Goal: Navigation & Orientation: Find specific page/section

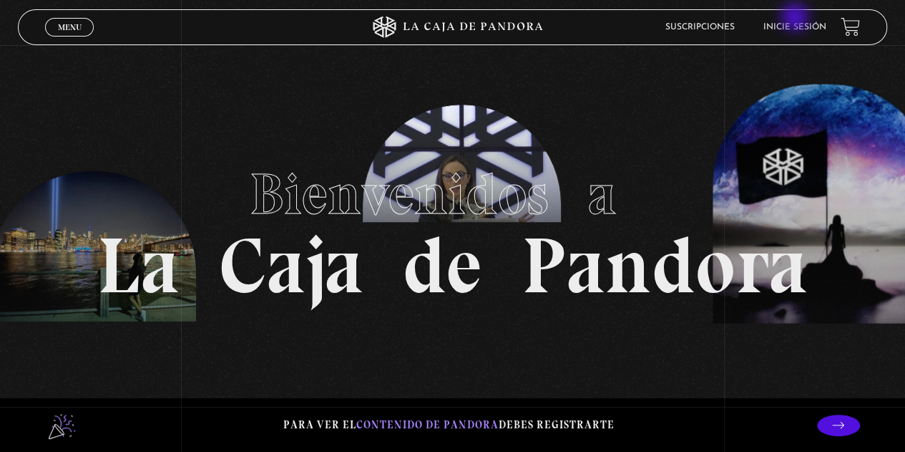
click at [796, 21] on li "Inicie sesión" at bounding box center [795, 27] width 63 height 22
click at [796, 24] on link "Inicie sesión" at bounding box center [795, 27] width 63 height 9
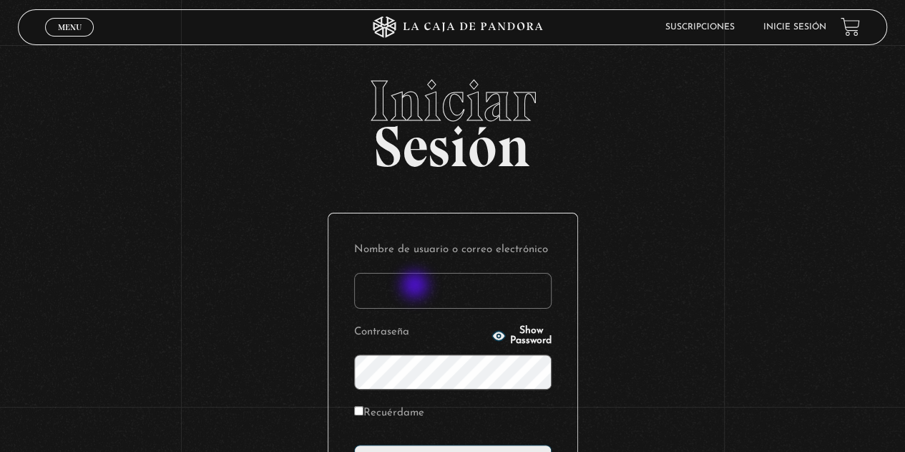
click at [417, 286] on input "Nombre de usuario o correo electrónico" at bounding box center [453, 291] width 198 height 36
type input "dalianarebeca06@hotmail.com"
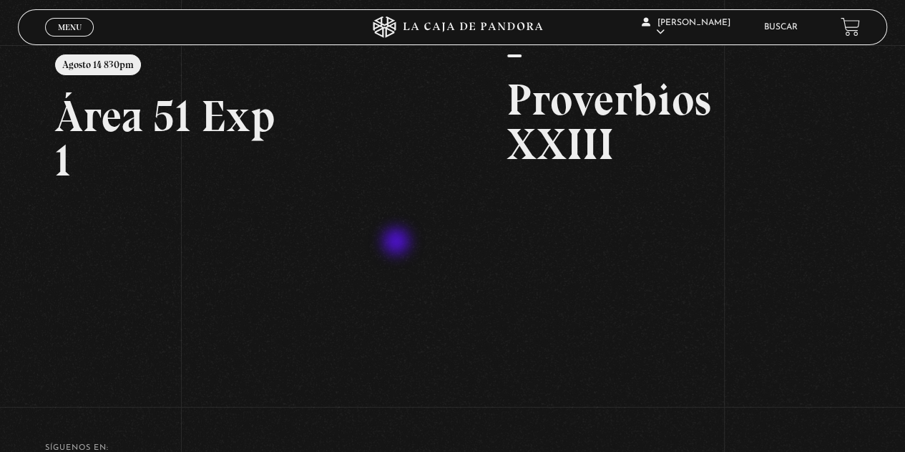
scroll to position [143, 0]
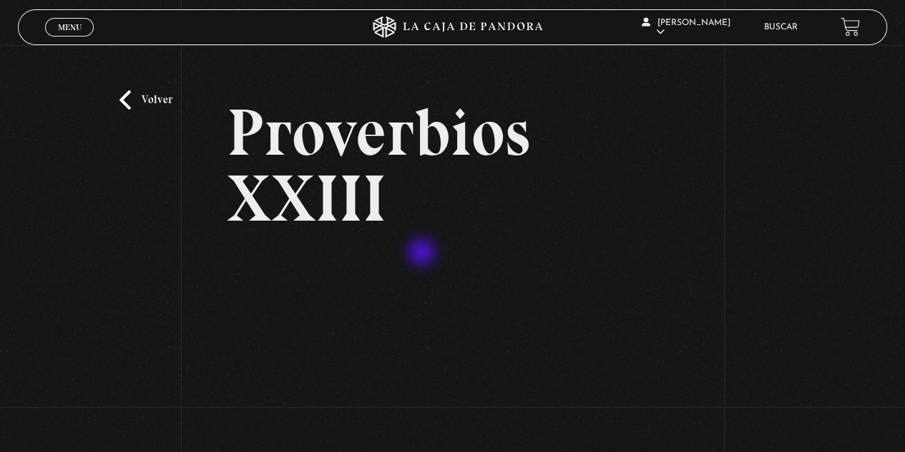
scroll to position [72, 0]
